Goal: Task Accomplishment & Management: Use online tool/utility

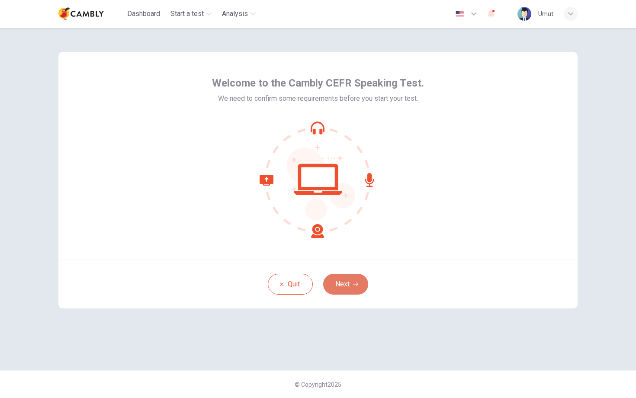
click at [348, 288] on button "Next" at bounding box center [345, 284] width 45 height 21
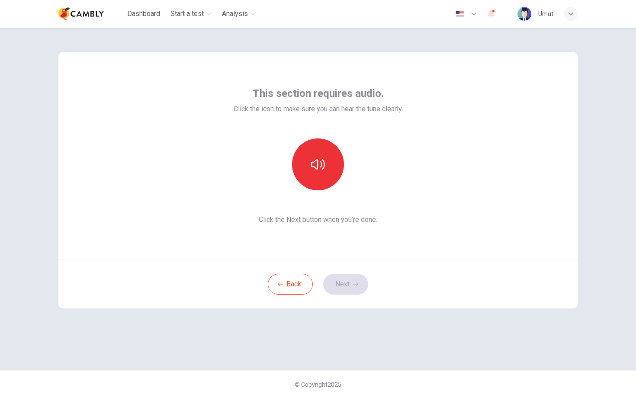
click at [396, 190] on div at bounding box center [318, 164] width 169 height 52
click at [400, 238] on div "This section requires audio. Click the icon to make sure you can hear the tune …" at bounding box center [317, 156] width 519 height 208
click at [343, 290] on div "Back Next" at bounding box center [317, 284] width 519 height 49
click at [321, 168] on icon "button" at bounding box center [318, 165] width 14 height 14
click at [348, 283] on button "Next" at bounding box center [345, 284] width 45 height 21
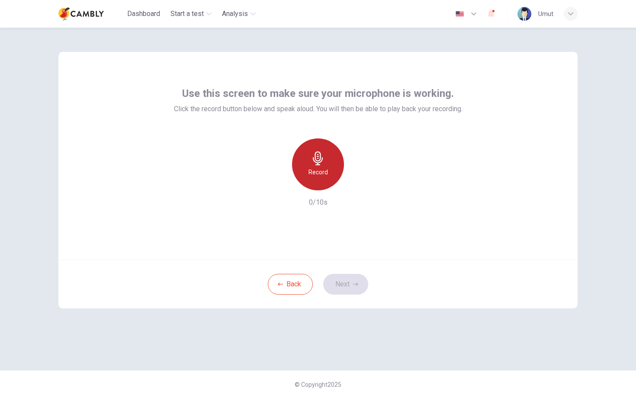
click at [315, 174] on h6 "Record" at bounding box center [318, 172] width 19 height 10
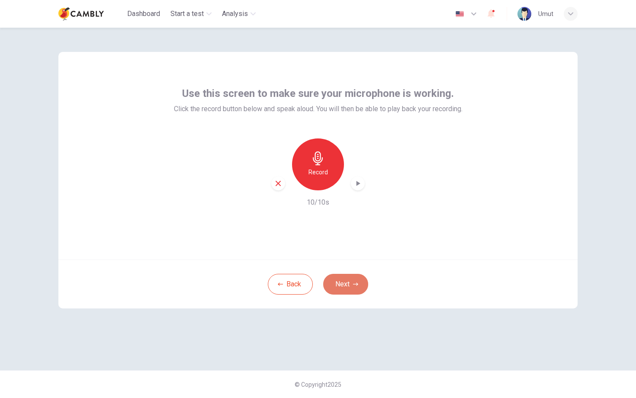
click at [350, 286] on button "Next" at bounding box center [345, 284] width 45 height 21
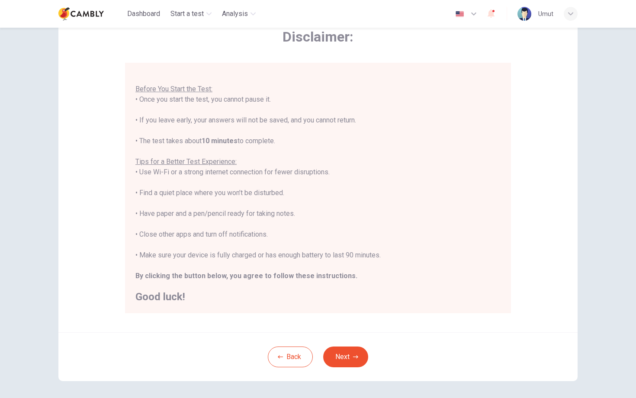
scroll to position [51, 0]
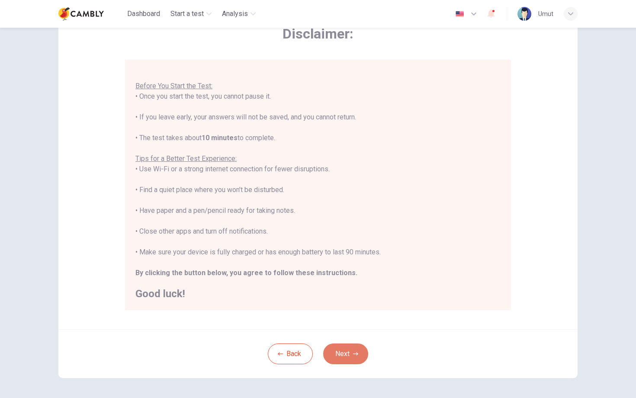
click at [353, 355] on icon "button" at bounding box center [355, 353] width 5 height 5
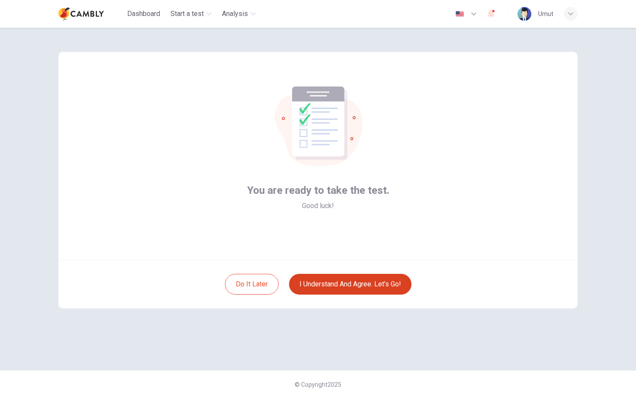
click at [352, 282] on button "I understand and agree. Let’s go!" at bounding box center [350, 284] width 122 height 21
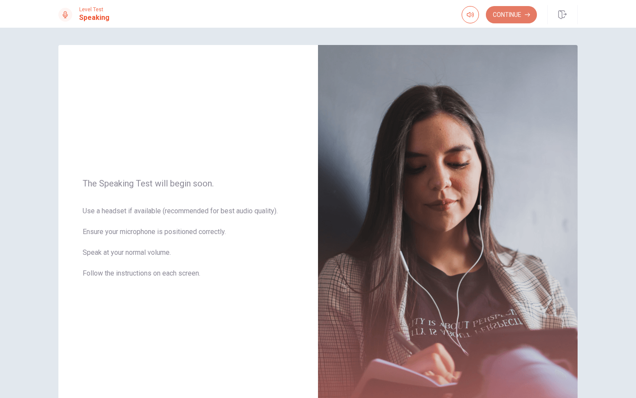
click at [509, 17] on button "Continue" at bounding box center [511, 14] width 51 height 17
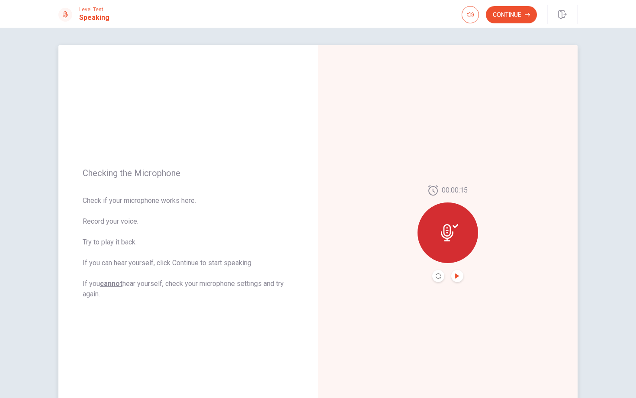
click at [457, 276] on icon "Play Audio" at bounding box center [457, 276] width 4 height 5
click at [456, 277] on icon "Pause Audio" at bounding box center [457, 276] width 4 height 5
click at [500, 21] on button "Continue" at bounding box center [511, 14] width 51 height 17
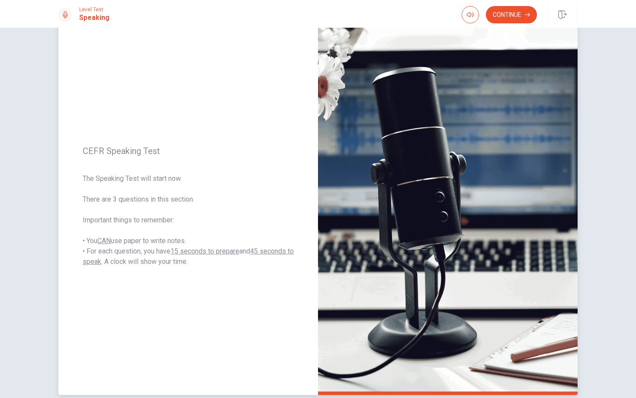
scroll to position [35, 0]
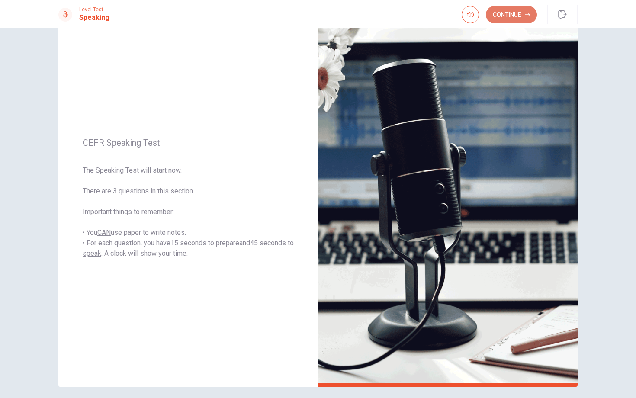
click at [506, 18] on button "Continue" at bounding box center [511, 14] width 51 height 17
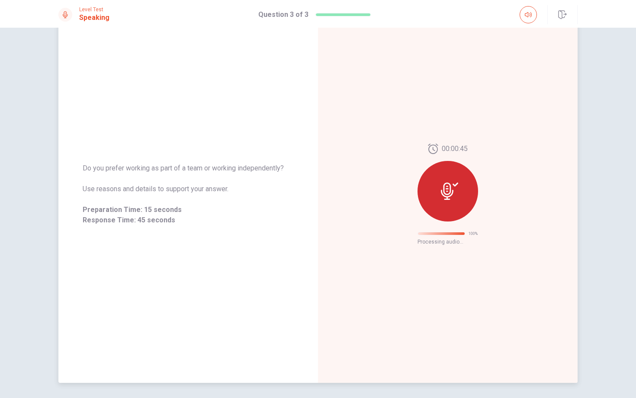
scroll to position [0, 0]
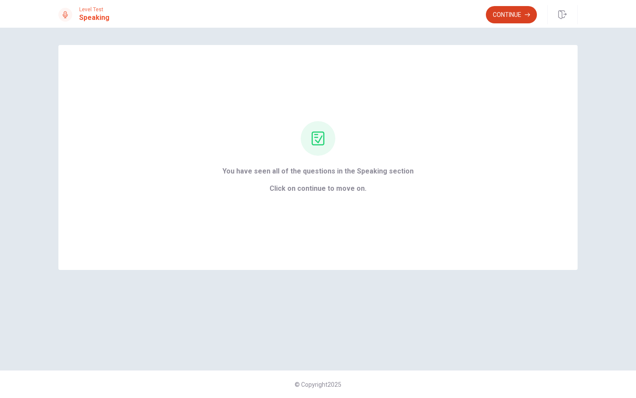
click at [512, 20] on button "Continue" at bounding box center [511, 14] width 51 height 17
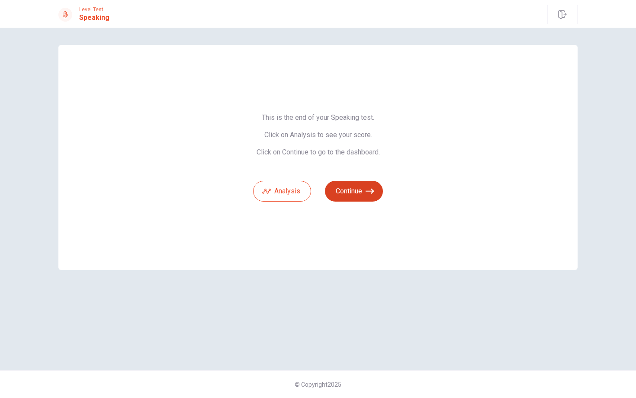
click at [358, 188] on button "Continue" at bounding box center [354, 191] width 58 height 21
